Goal: Task Accomplishment & Management: Use online tool/utility

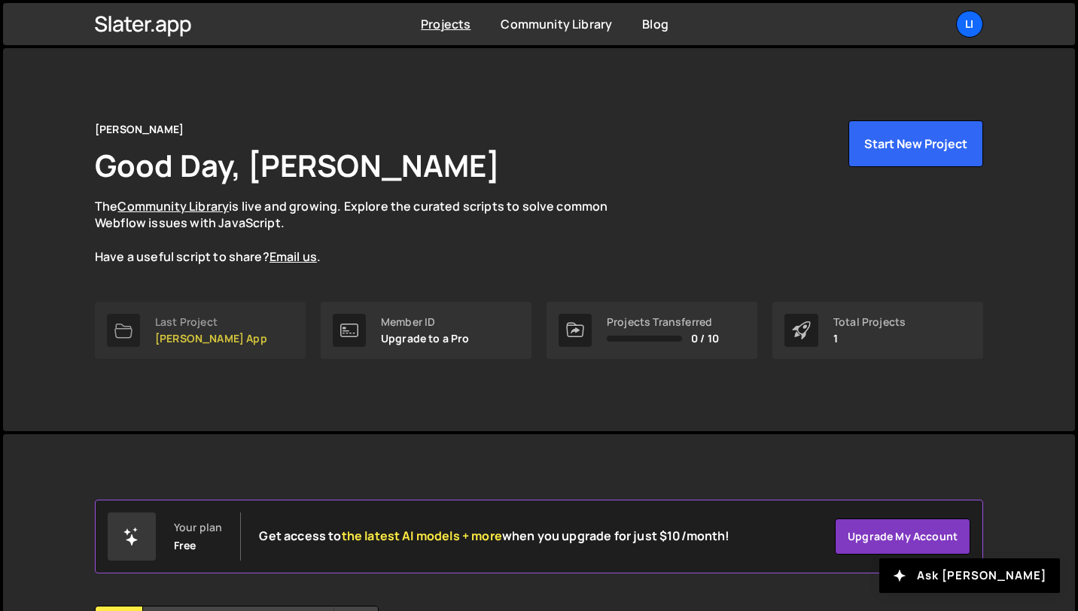
click at [241, 341] on link "Last Project [PERSON_NAME] App" at bounding box center [200, 330] width 211 height 57
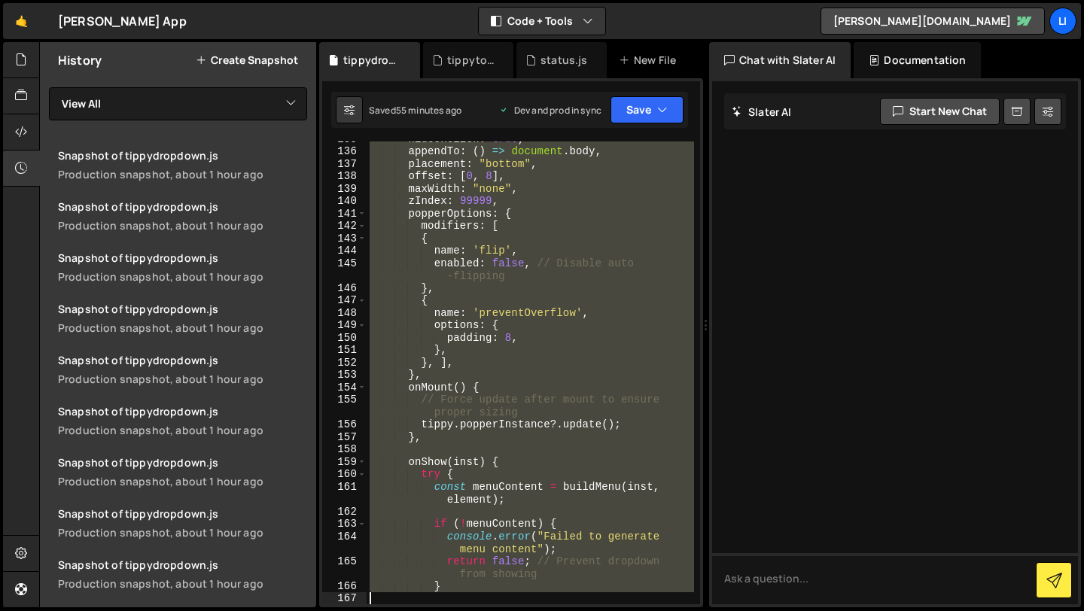
scroll to position [2132, 0]
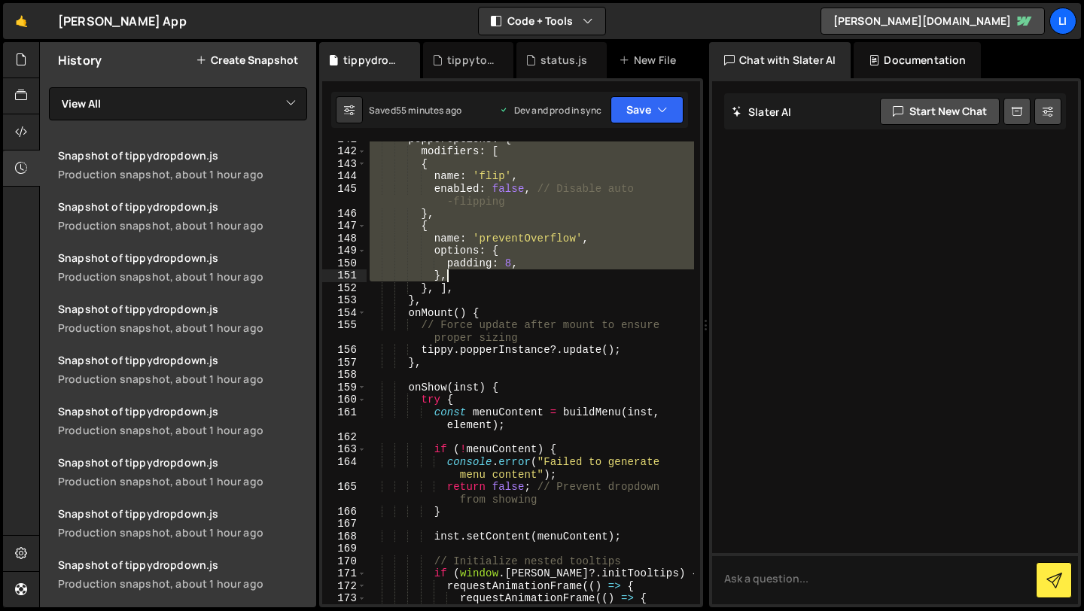
drag, startPoint x: 397, startPoint y: 247, endPoint x: 540, endPoint y: 269, distance: 144.8
click at [540, 269] on div "popperOptions : { modifiers : [ { name : 'flip' , enabled : false , // Disable …" at bounding box center [529, 376] width 327 height 488
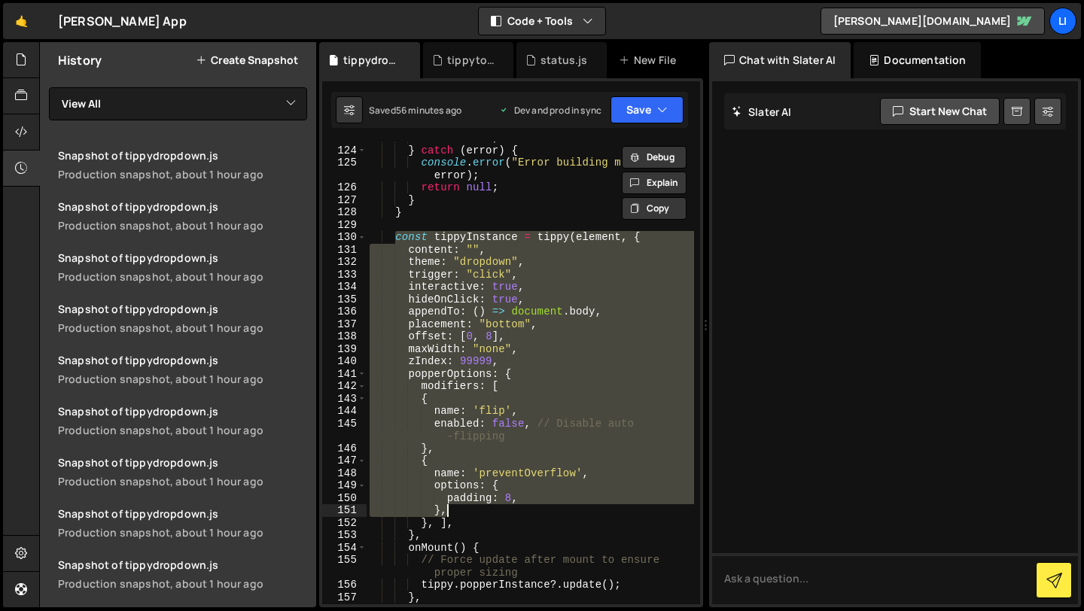
scroll to position [1894, 0]
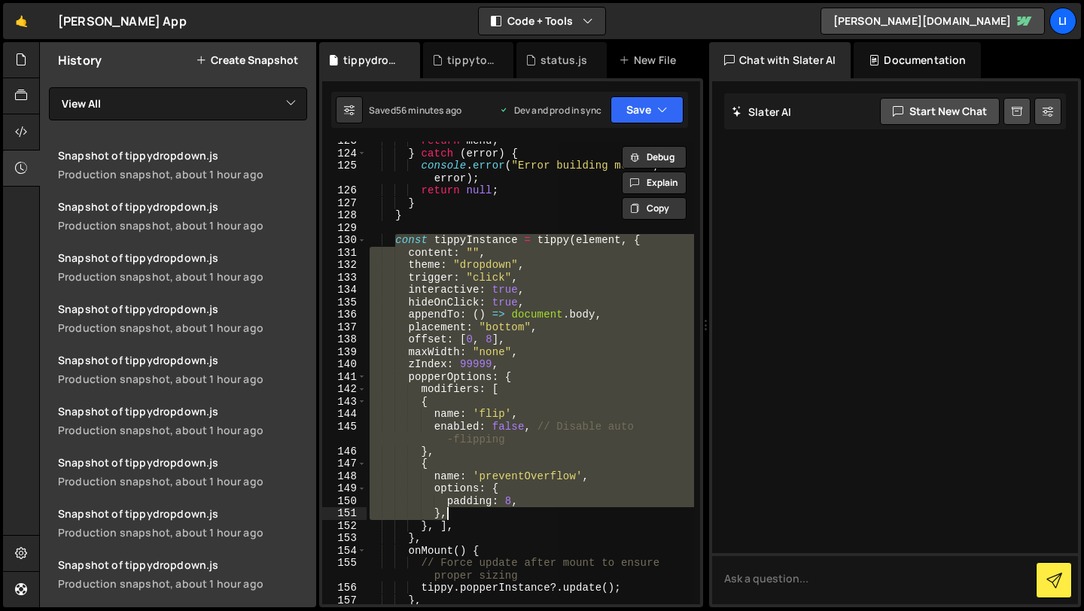
click at [433, 314] on div "return menu ; } catch ( error ) { console . error ( "Error building menu:" , er…" at bounding box center [529, 372] width 327 height 463
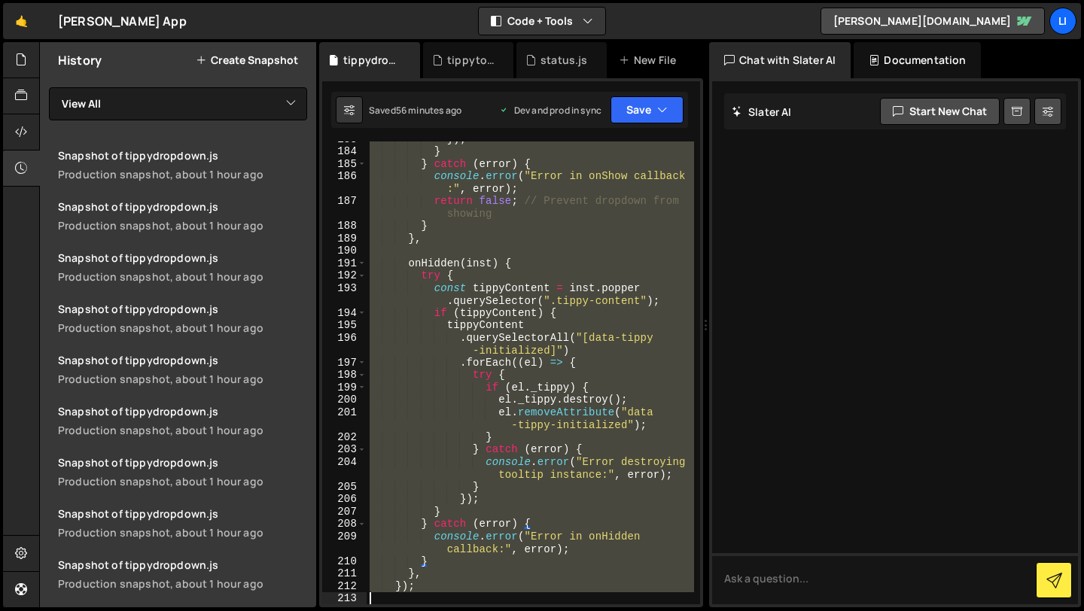
scroll to position [2840, 0]
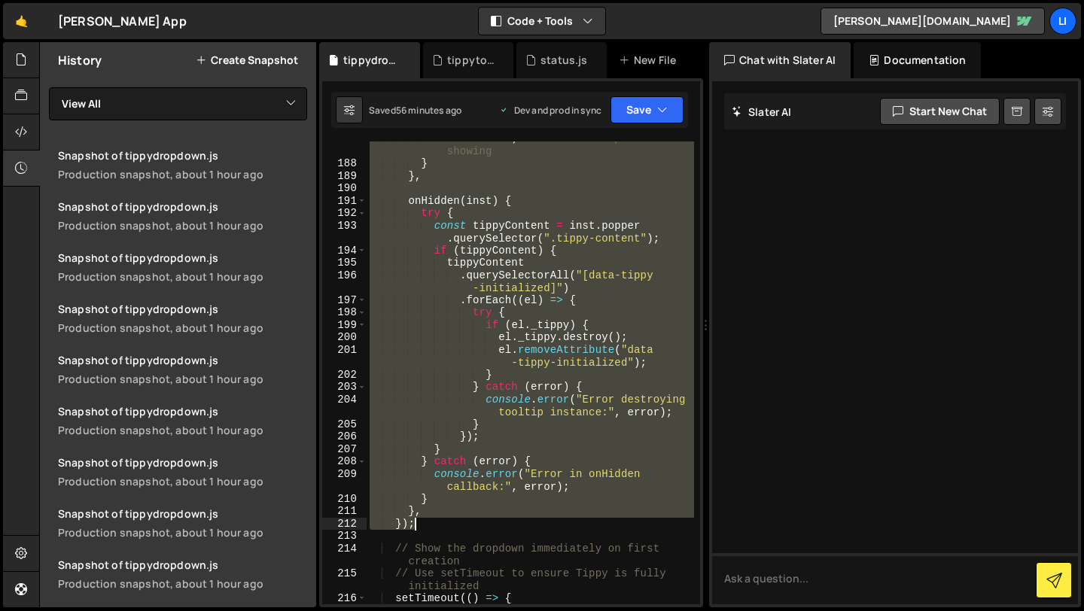
drag, startPoint x: 395, startPoint y: 242, endPoint x: 527, endPoint y: 521, distance: 308.0
click at [527, 521] on div "return false ; // Prevent dropdown from showing } } , onHidden ( inst ) { try {…" at bounding box center [529, 382] width 327 height 500
click at [545, 325] on div "return false ; // Prevent dropdown from showing } } , onHidden ( inst ) { try {…" at bounding box center [529, 372] width 327 height 463
type textarea "if (el._tippy) {"
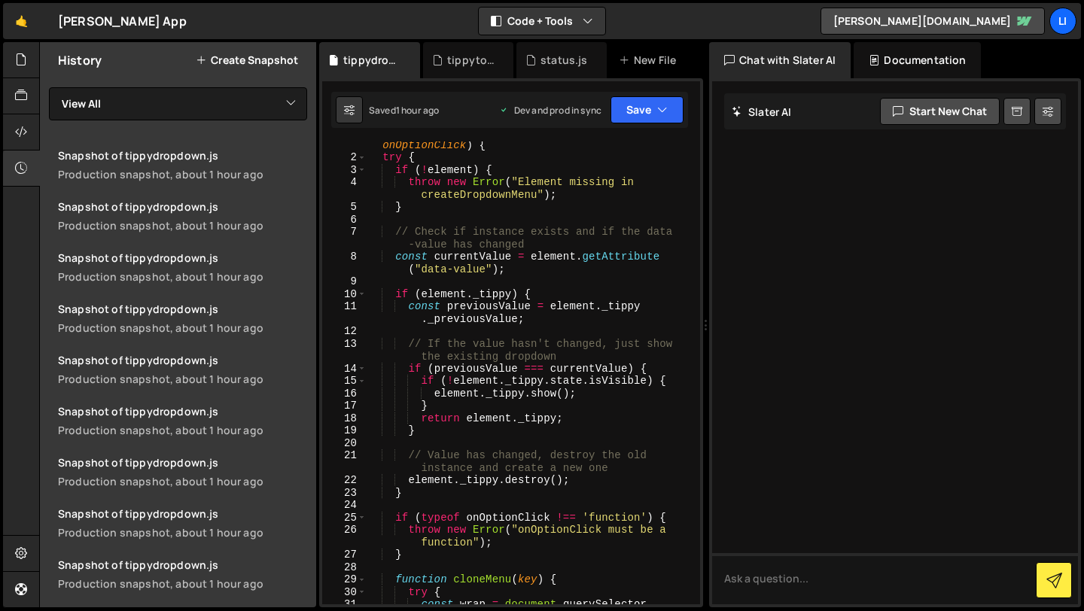
scroll to position [0, 0]
